Goal: Task Accomplishment & Management: Complete application form

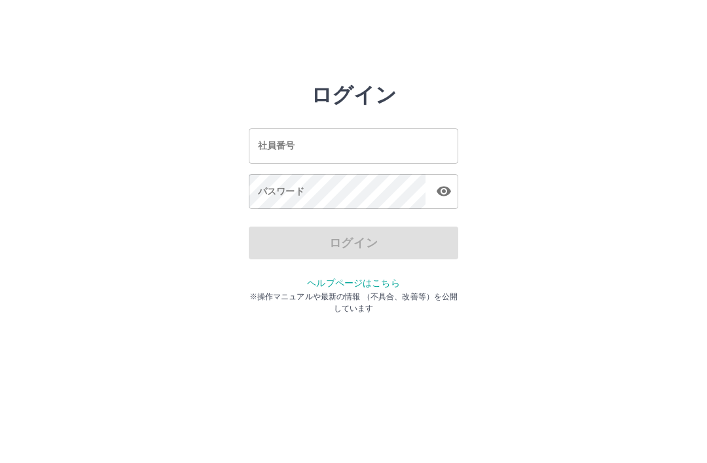
click at [304, 136] on input "社員番号" at bounding box center [353, 145] width 209 height 35
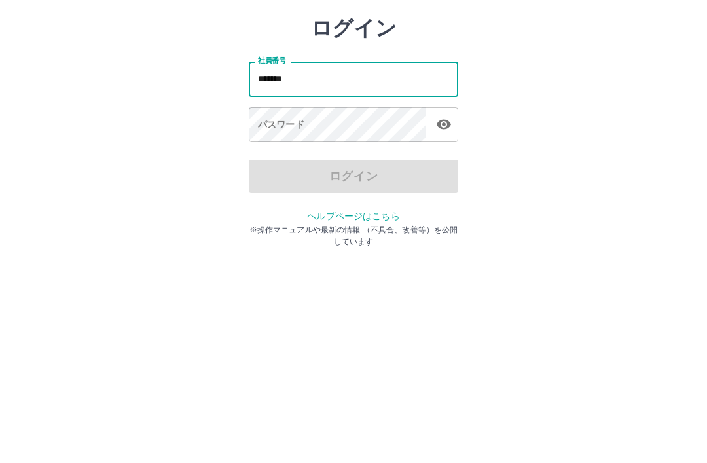
type input "*******"
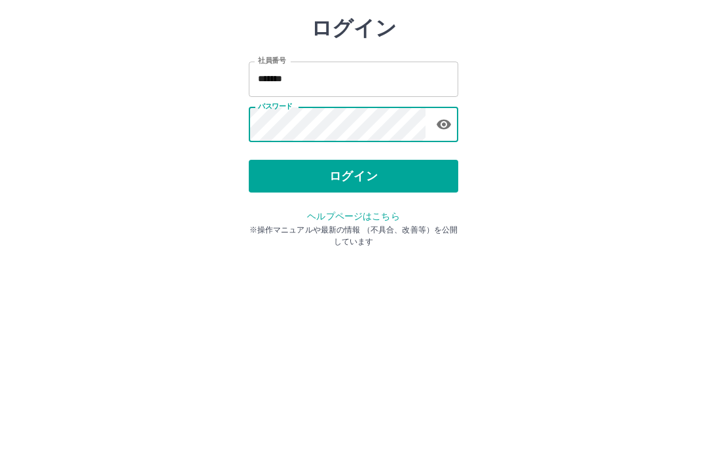
click at [355, 226] on button "ログイン" at bounding box center [353, 242] width 209 height 33
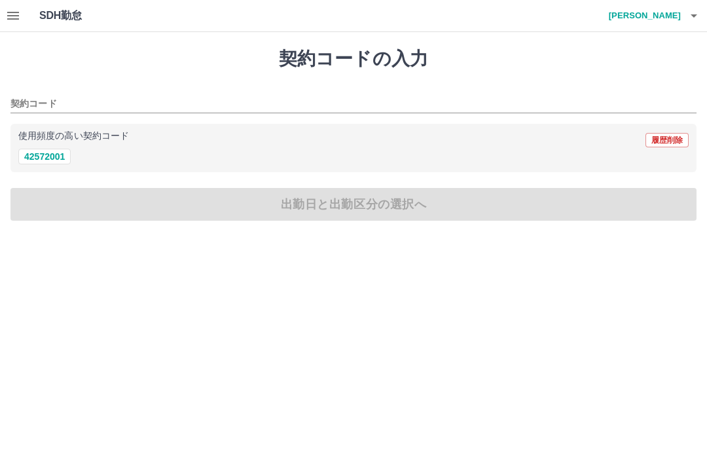
click at [50, 162] on button "42572001" at bounding box center [44, 157] width 52 height 16
type input "********"
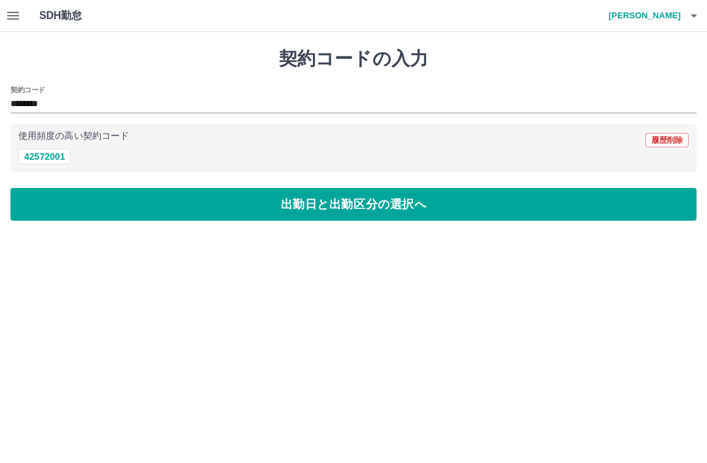
click at [264, 188] on button "出勤日と出勤区分の選択へ" at bounding box center [353, 204] width 686 height 33
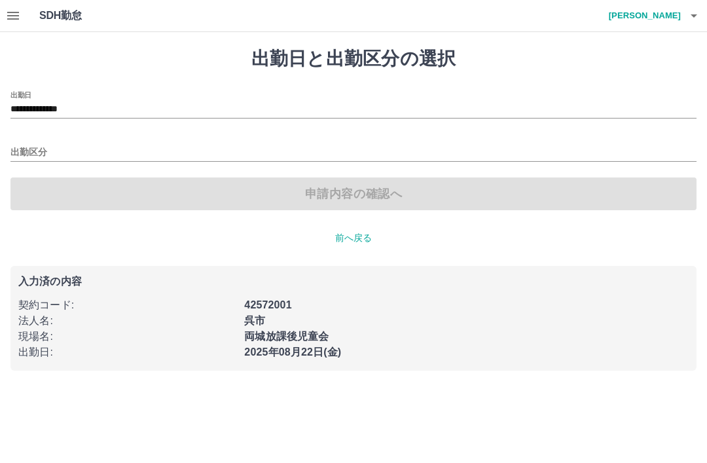
click at [39, 158] on input "出勤区分" at bounding box center [353, 153] width 686 height 16
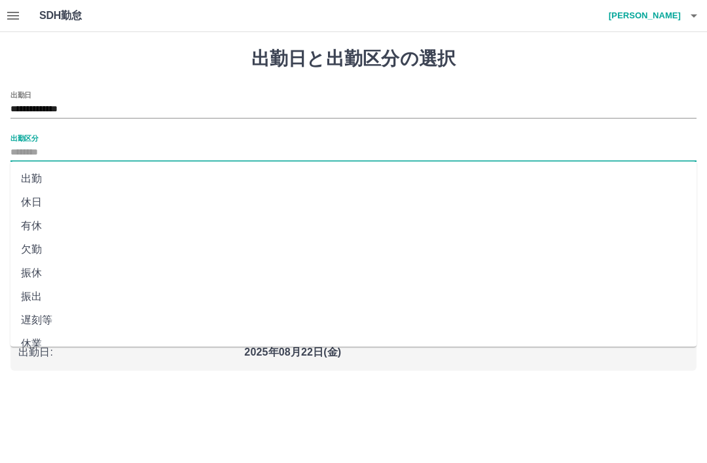
click at [43, 183] on li "出勤" at bounding box center [353, 179] width 686 height 24
type input "**"
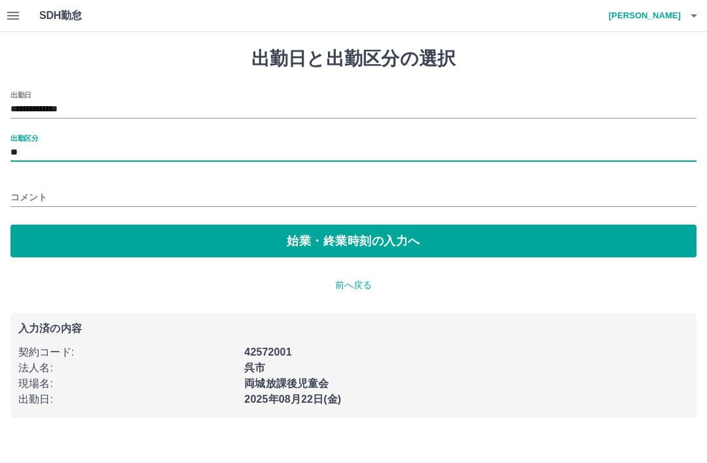
click at [351, 237] on button "始業・終業時刻の入力へ" at bounding box center [353, 240] width 686 height 33
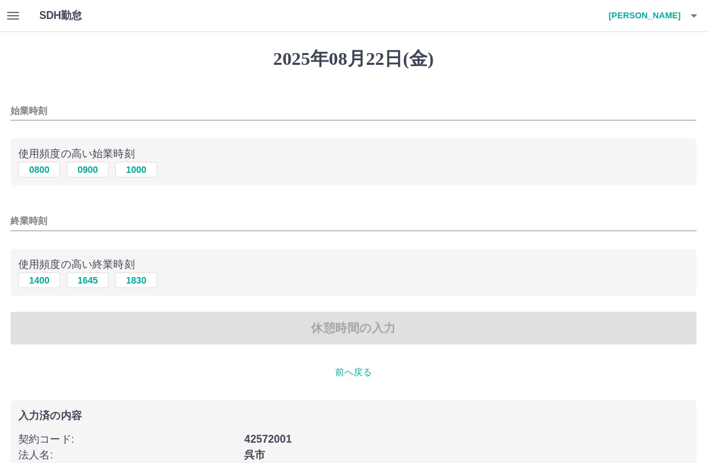
click at [162, 93] on div "始業時刻" at bounding box center [353, 106] width 686 height 31
click at [129, 102] on input "始業時刻" at bounding box center [353, 110] width 686 height 19
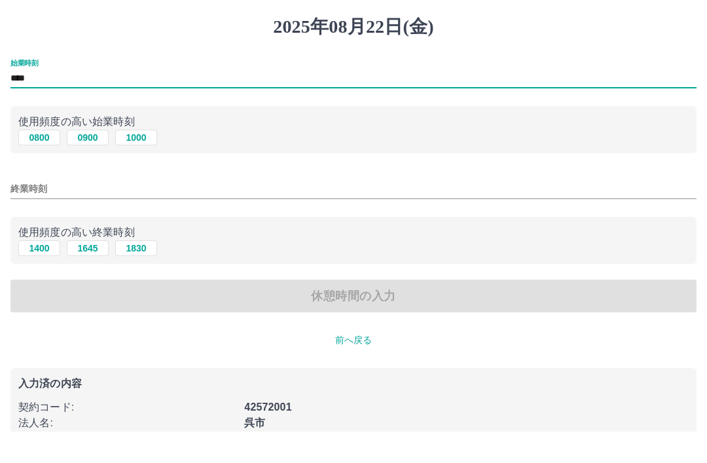
type input "****"
click at [196, 211] on input "終業時刻" at bounding box center [353, 220] width 686 height 19
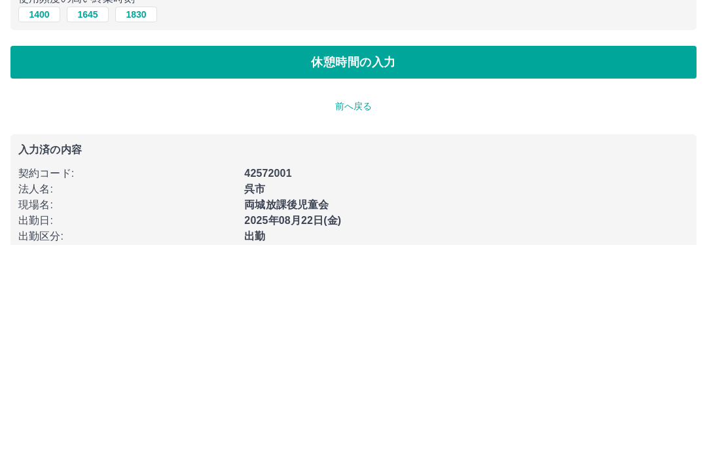
type input "****"
click at [616, 264] on button "休憩時間の入力" at bounding box center [353, 280] width 686 height 33
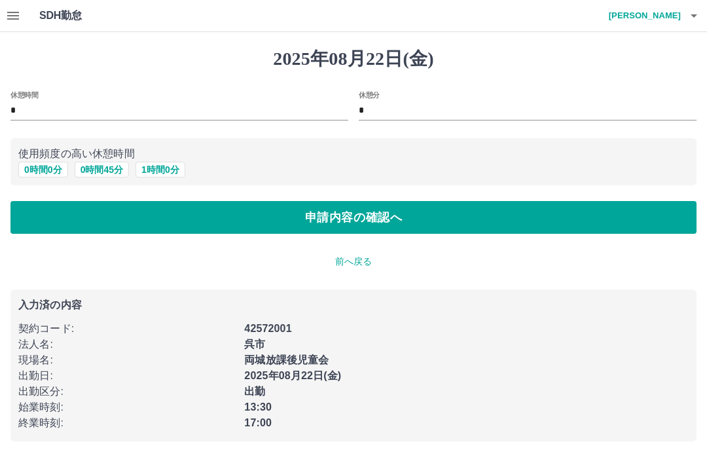
click at [410, 216] on button "申請内容の確認へ" at bounding box center [353, 217] width 686 height 33
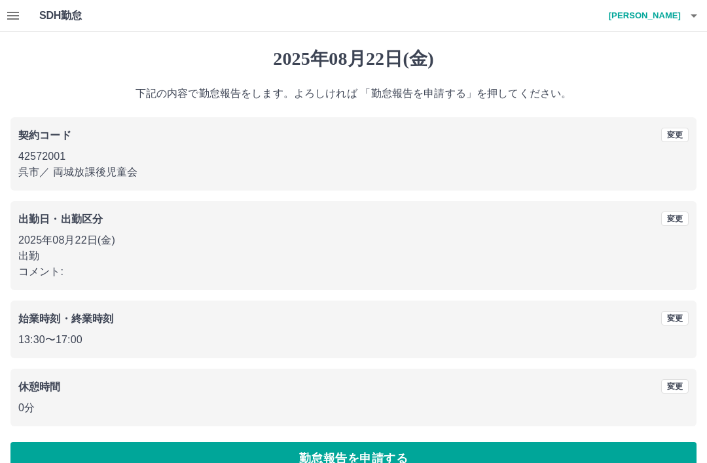
scroll to position [27, 0]
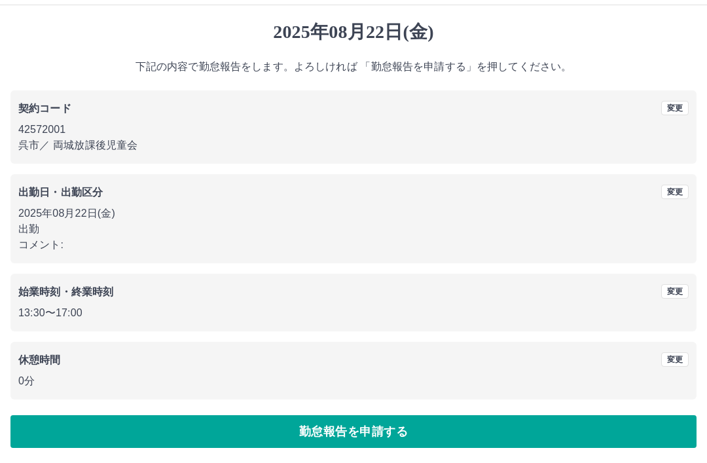
click at [482, 415] on button "勤怠報告を申請する" at bounding box center [353, 431] width 686 height 33
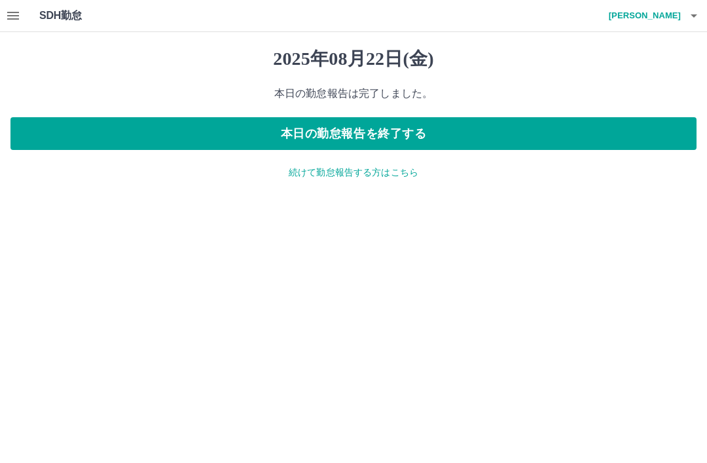
click at [10, 16] on icon "button" at bounding box center [13, 16] width 12 height 8
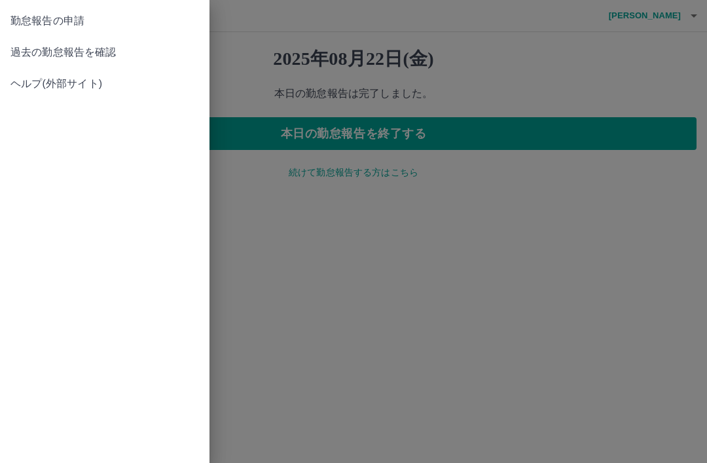
click at [100, 56] on span "過去の勤怠報告を確認" at bounding box center [104, 52] width 188 height 16
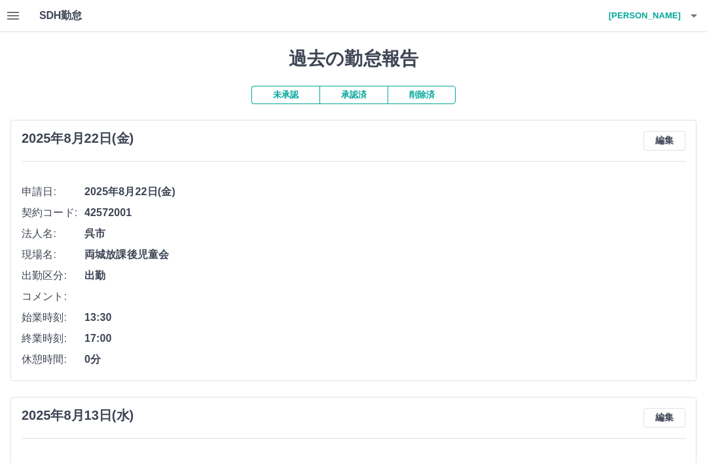
click at [370, 97] on button "承認済" at bounding box center [353, 95] width 68 height 18
click at [353, 100] on button "承認済" at bounding box center [353, 95] width 68 height 18
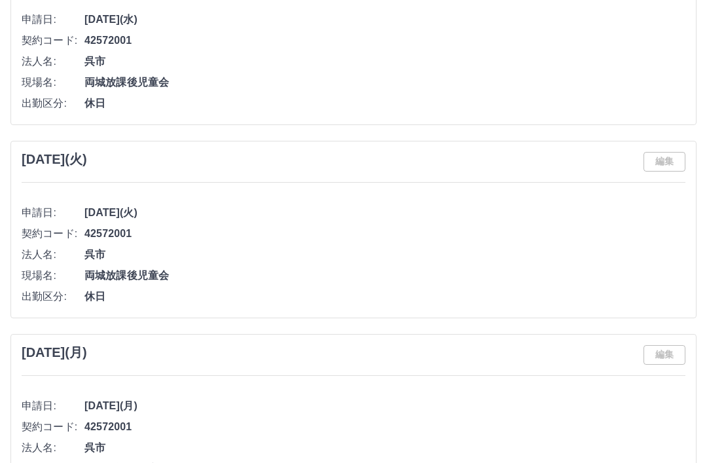
scroll to position [5157, 0]
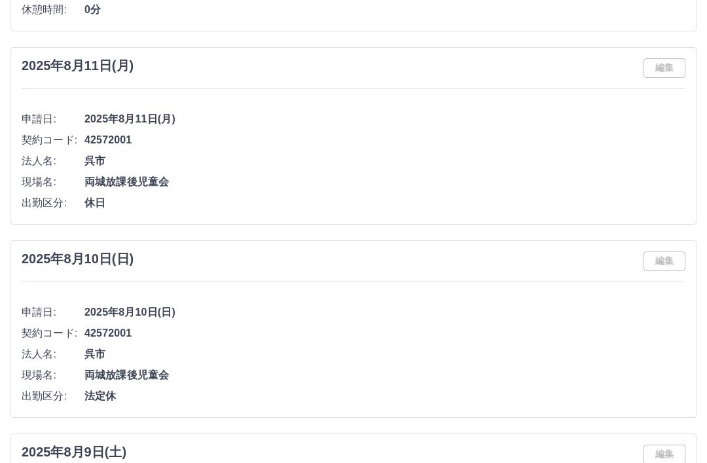
scroll to position [900, 0]
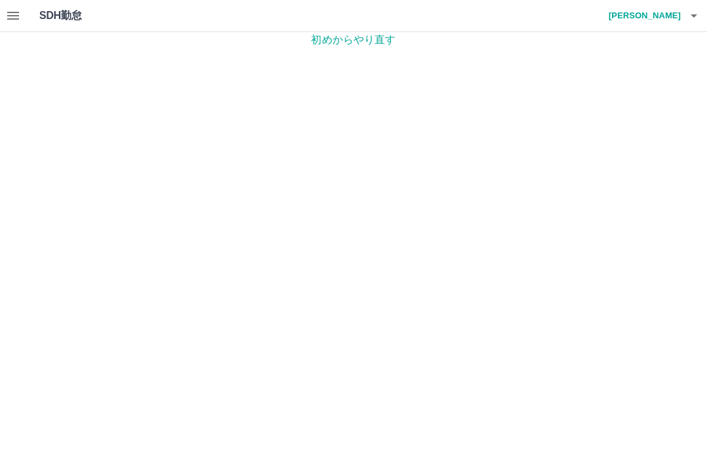
click at [678, 17] on h4 "[PERSON_NAME]" at bounding box center [641, 15] width 79 height 31
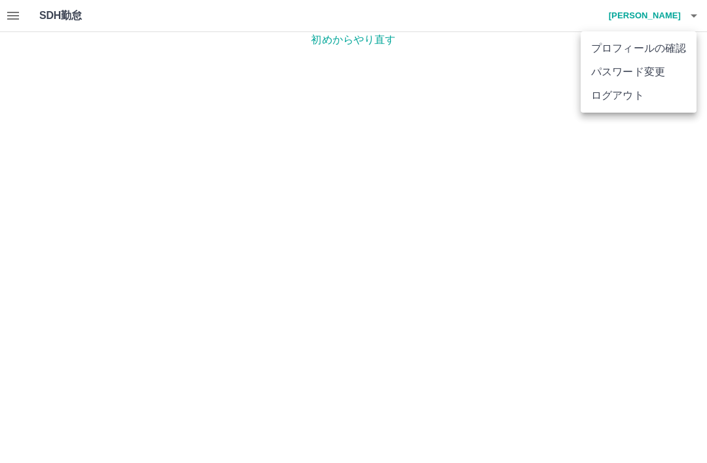
click at [652, 96] on li "ログアウト" at bounding box center [638, 96] width 116 height 24
